Goal: Task Accomplishment & Management: Use online tool/utility

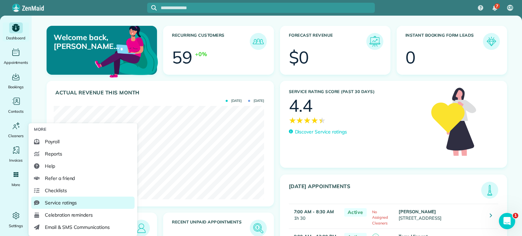
click at [64, 200] on span "Service ratings" at bounding box center [61, 203] width 32 height 7
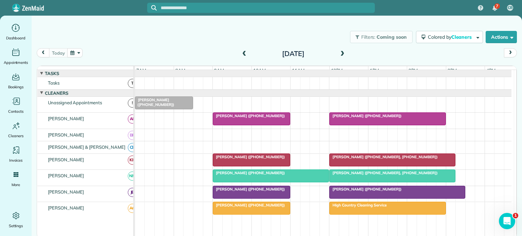
click at [244, 54] on span at bounding box center [244, 54] width 7 height 6
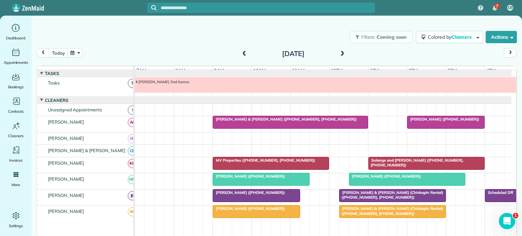
scroll to position [7, 0]
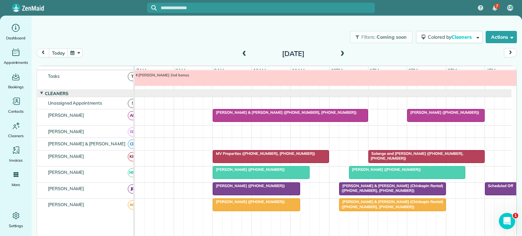
click at [231, 188] on div "[PERSON_NAME] ([PHONE_NUMBER])" at bounding box center [256, 186] width 83 height 5
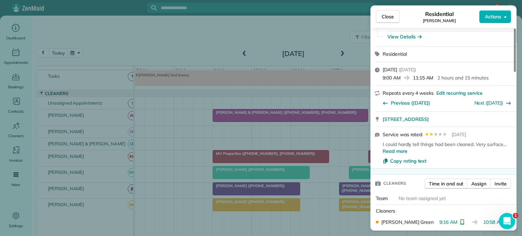
scroll to position [136, 0]
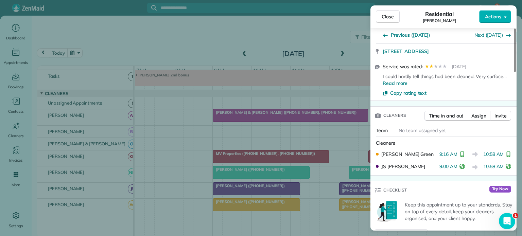
click at [509, 164] on icon "reset" at bounding box center [508, 166] width 5 height 5
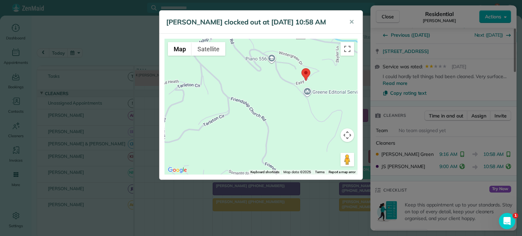
drag, startPoint x: 284, startPoint y: 100, endPoint x: 235, endPoint y: 121, distance: 53.4
click at [235, 121] on div at bounding box center [261, 107] width 193 height 136
click at [351, 21] on span "✕" at bounding box center [351, 22] width 5 height 8
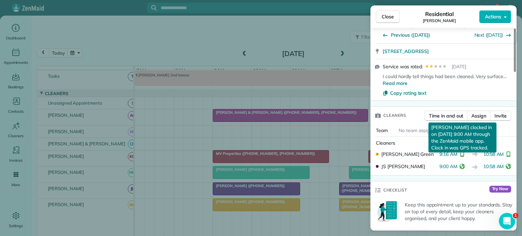
click at [463, 164] on icon "reset" at bounding box center [462, 166] width 5 height 5
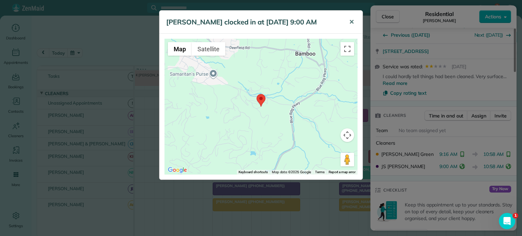
click at [349, 22] on button "✕" at bounding box center [351, 22] width 15 height 16
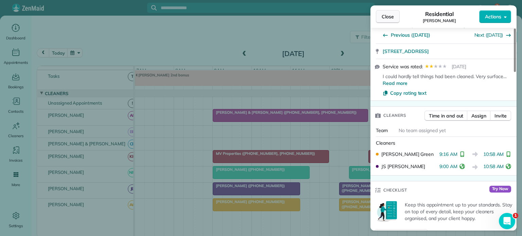
click at [391, 17] on span "Close" at bounding box center [388, 16] width 12 height 7
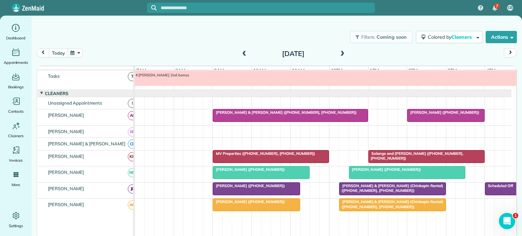
click at [56, 52] on button "today" at bounding box center [58, 52] width 19 height 9
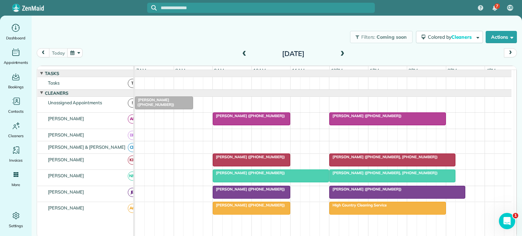
click at [238, 118] on span "[PERSON_NAME] ([PHONE_NUMBER])" at bounding box center [249, 116] width 73 height 5
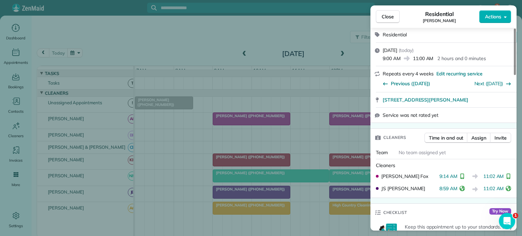
scroll to position [170, 0]
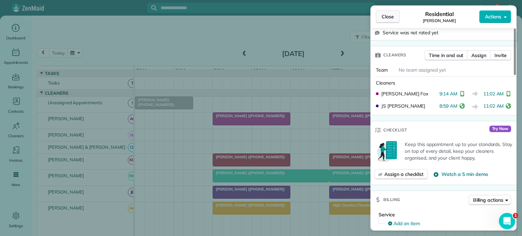
click at [386, 18] on span "Close" at bounding box center [388, 16] width 12 height 7
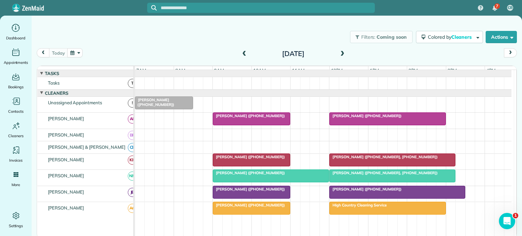
click at [244, 160] on span "[PERSON_NAME] ([PHONE_NUMBER])" at bounding box center [249, 157] width 73 height 5
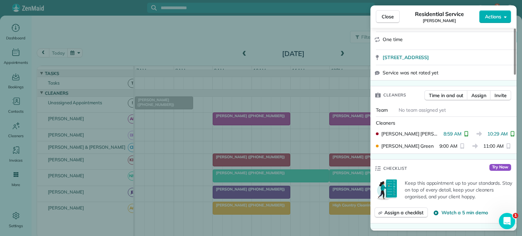
scroll to position [170, 0]
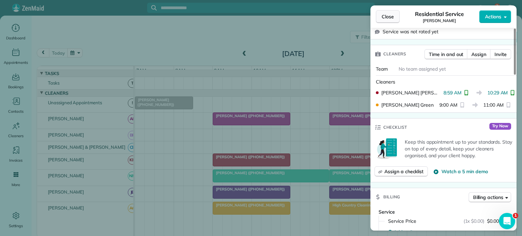
click at [384, 16] on span "Close" at bounding box center [388, 16] width 12 height 7
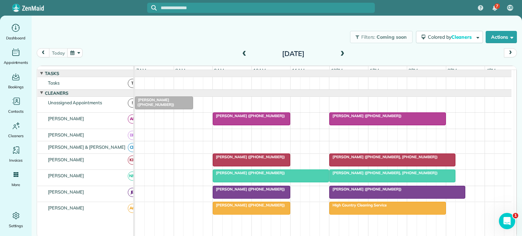
click at [250, 175] on span "[PERSON_NAME] ([PHONE_NUMBER])" at bounding box center [249, 173] width 73 height 5
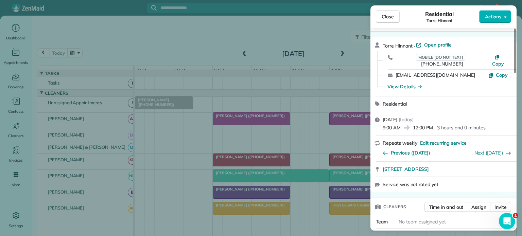
scroll to position [102, 0]
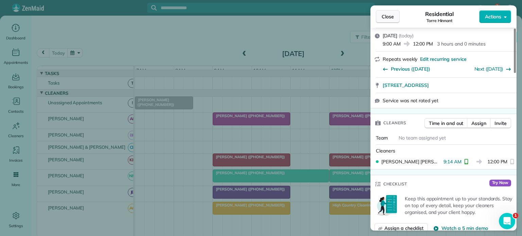
click at [390, 18] on span "Close" at bounding box center [388, 16] width 12 height 7
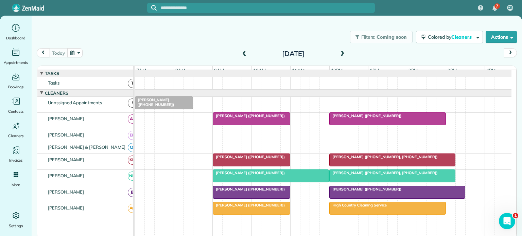
click at [245, 53] on span at bounding box center [244, 54] width 7 height 6
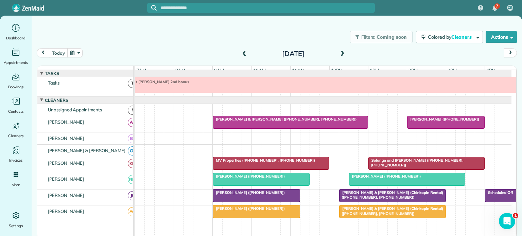
scroll to position [7, 0]
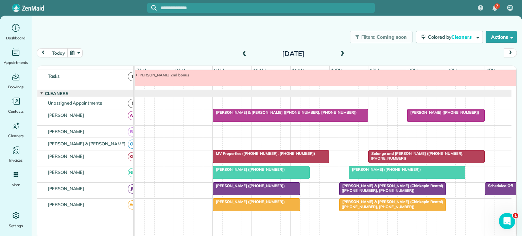
click at [248, 156] on span "MV Properties ([PHONE_NUMBER], [PHONE_NUMBER])" at bounding box center [264, 153] width 103 height 5
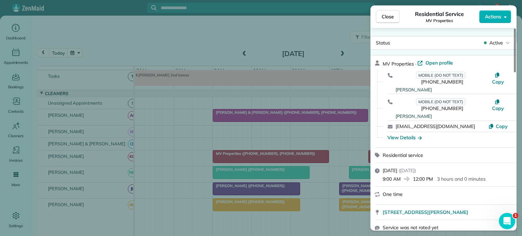
click at [496, 17] on span "Actions" at bounding box center [493, 16] width 16 height 7
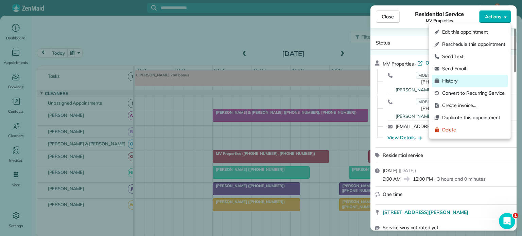
click at [448, 79] on span "History" at bounding box center [473, 81] width 63 height 7
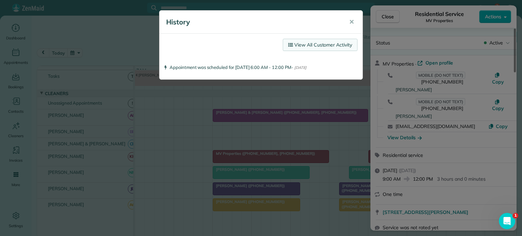
click at [321, 43] on link "View All Customer Activity" at bounding box center [320, 45] width 75 height 12
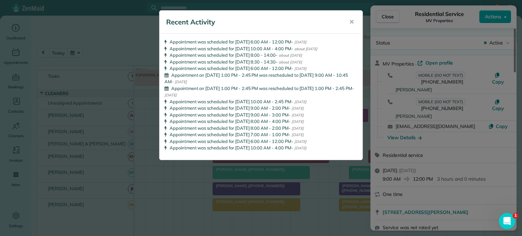
click at [354, 21] on button "✕" at bounding box center [351, 22] width 15 height 16
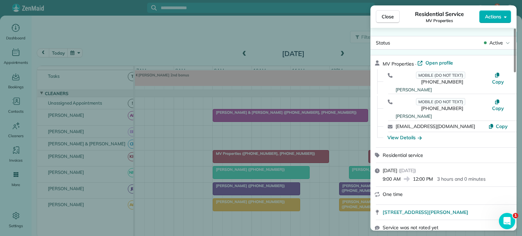
click at [392, 15] on span "Close" at bounding box center [388, 16] width 12 height 7
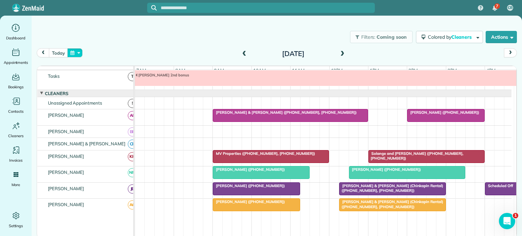
click at [80, 51] on button "button" at bounding box center [75, 52] width 16 height 9
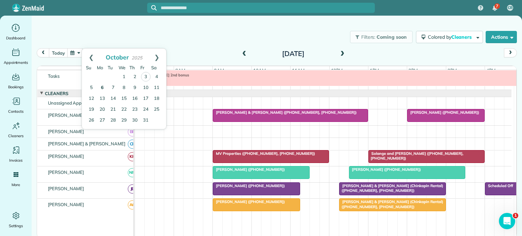
click at [101, 87] on link "6" at bounding box center [102, 88] width 11 height 11
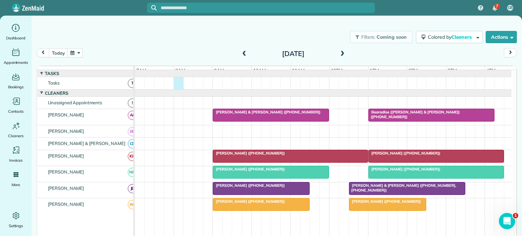
click at [175, 89] on div at bounding box center [323, 83] width 377 height 12
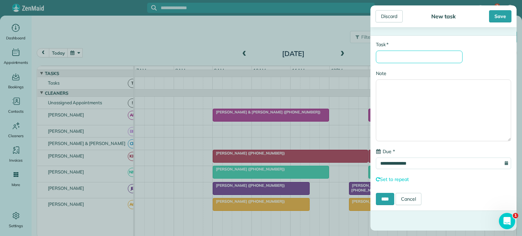
click at [388, 57] on input "* Task" at bounding box center [419, 57] width 87 height 13
type input "**********"
click at [389, 200] on input "****" at bounding box center [385, 199] width 18 height 12
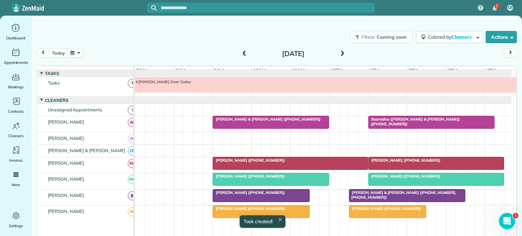
scroll to position [7, 0]
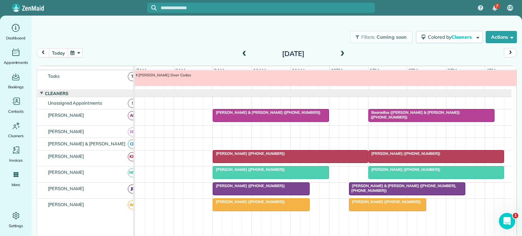
click at [55, 53] on button "today" at bounding box center [58, 52] width 19 height 9
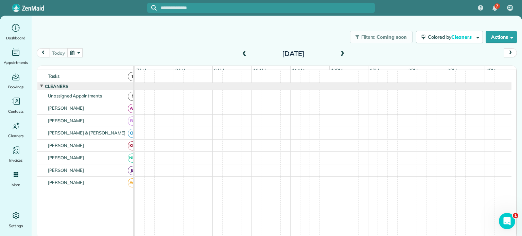
scroll to position [0, 0]
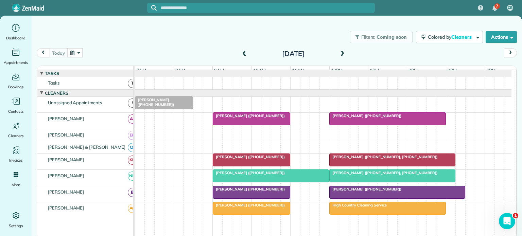
click at [246, 175] on span "[PERSON_NAME] ([PHONE_NUMBER])" at bounding box center [249, 173] width 73 height 5
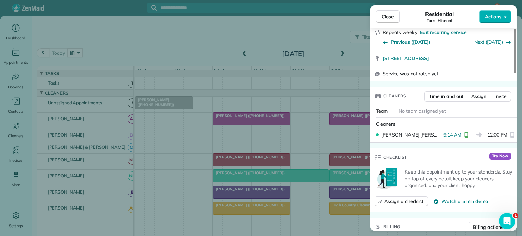
scroll to position [136, 0]
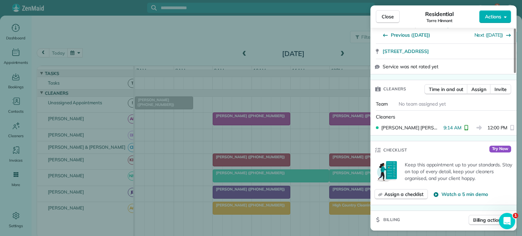
click at [384, 14] on span "Close" at bounding box center [388, 16] width 12 height 7
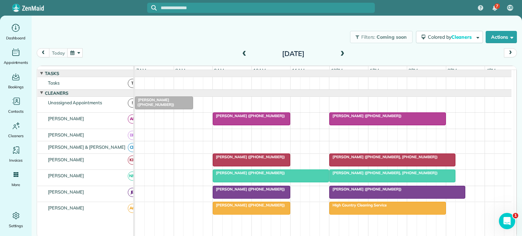
click at [355, 118] on span "[PERSON_NAME] ([PHONE_NUMBER])" at bounding box center [365, 116] width 73 height 5
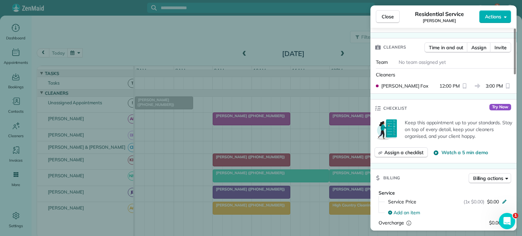
scroll to position [170, 0]
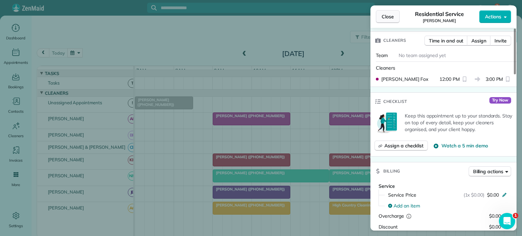
click at [384, 14] on span "Close" at bounding box center [388, 16] width 12 height 7
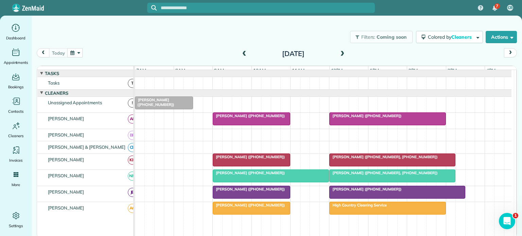
click at [343, 160] on span "[PERSON_NAME] ([PHONE_NUMBER], [PHONE_NUMBER])" at bounding box center [383, 157] width 109 height 5
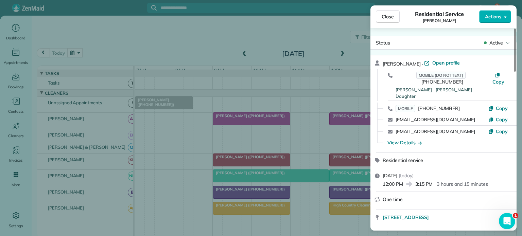
click at [384, 16] on span "Close" at bounding box center [388, 16] width 12 height 7
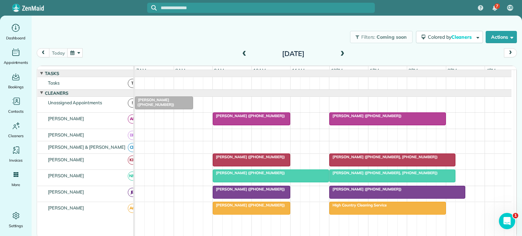
click at [339, 213] on div at bounding box center [388, 208] width 116 height 12
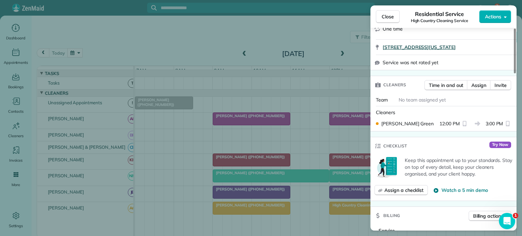
scroll to position [136, 0]
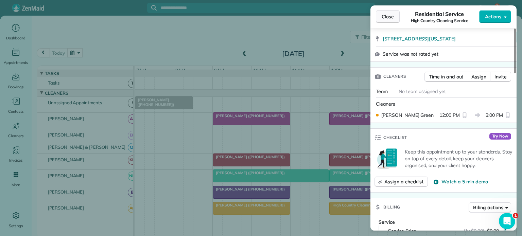
click at [391, 16] on span "Close" at bounding box center [388, 16] width 12 height 7
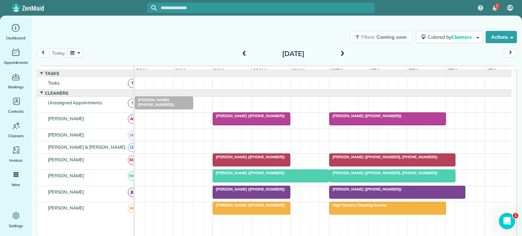
click at [346, 192] on span "[PERSON_NAME] ([PHONE_NUMBER])" at bounding box center [365, 189] width 73 height 5
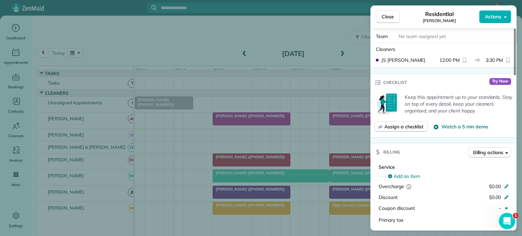
scroll to position [204, 0]
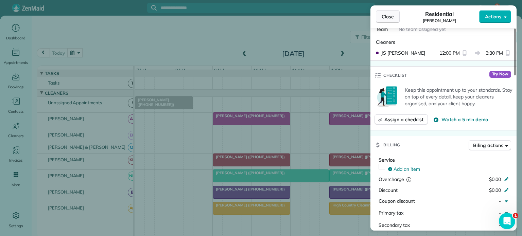
click at [388, 15] on span "Close" at bounding box center [388, 16] width 12 height 7
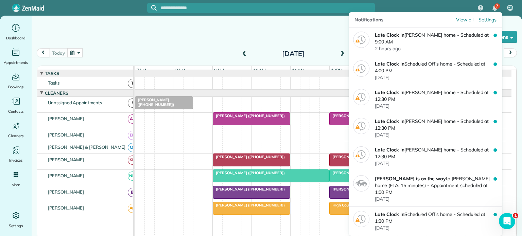
click at [497, 6] on span "7" at bounding box center [497, 5] width 2 height 5
